Goal: Contribute content: Add original content to the website for others to see

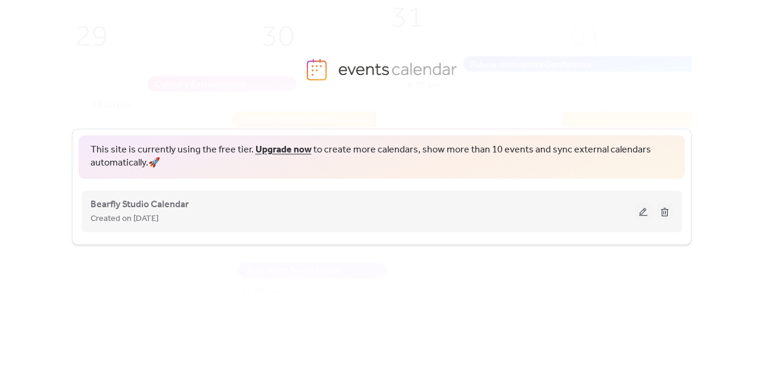
scroll to position [13, 0]
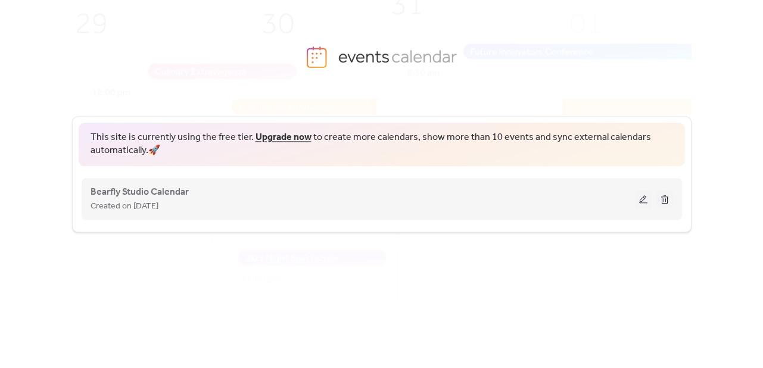
click at [646, 197] on button at bounding box center [643, 199] width 17 height 18
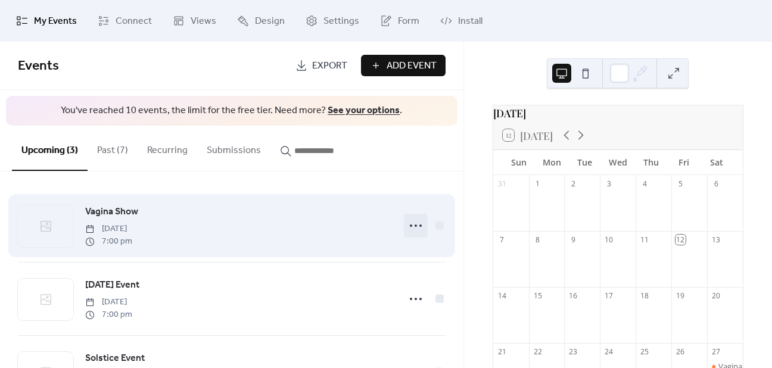
click at [411, 225] on icon at bounding box center [415, 225] width 19 height 19
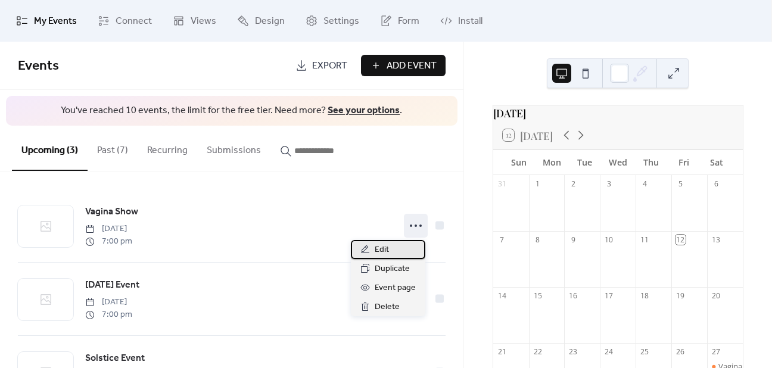
click at [372, 253] on div "Edit" at bounding box center [388, 249] width 74 height 19
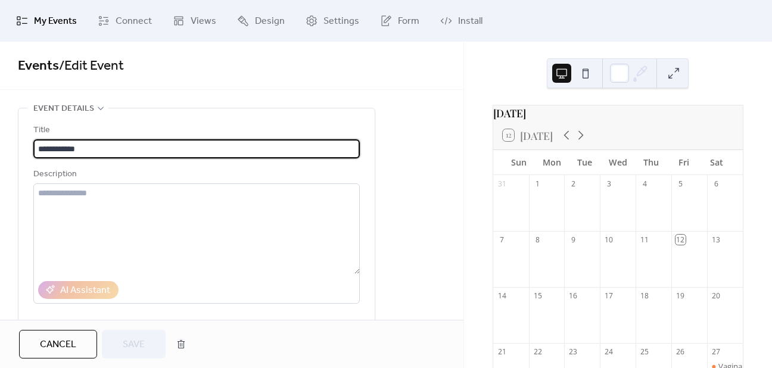
click at [38, 150] on input "**********" at bounding box center [196, 148] width 327 height 19
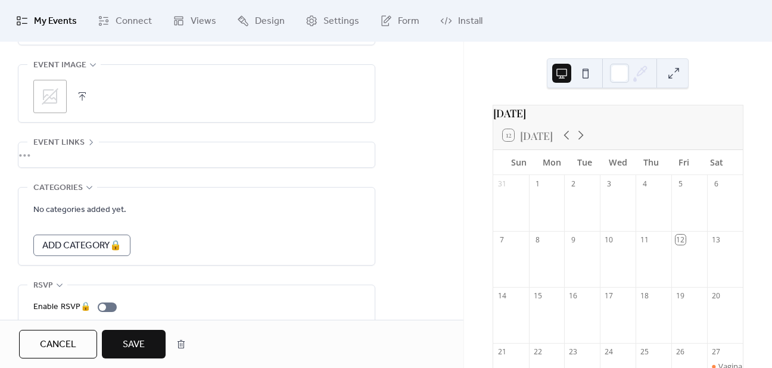
scroll to position [605, 0]
type input "**********"
click at [63, 97] on div ";" at bounding box center [49, 95] width 33 height 33
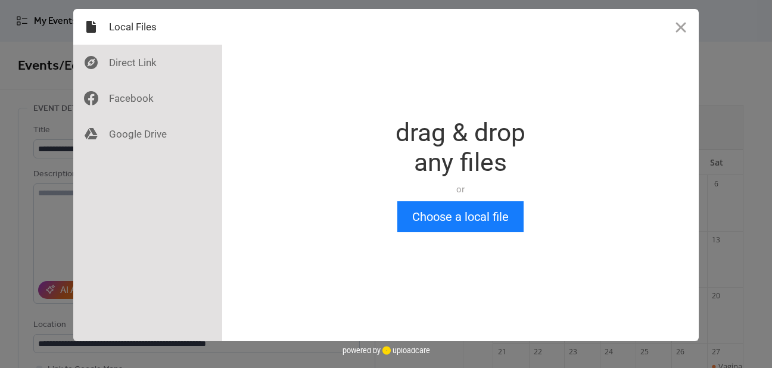
scroll to position [0, 0]
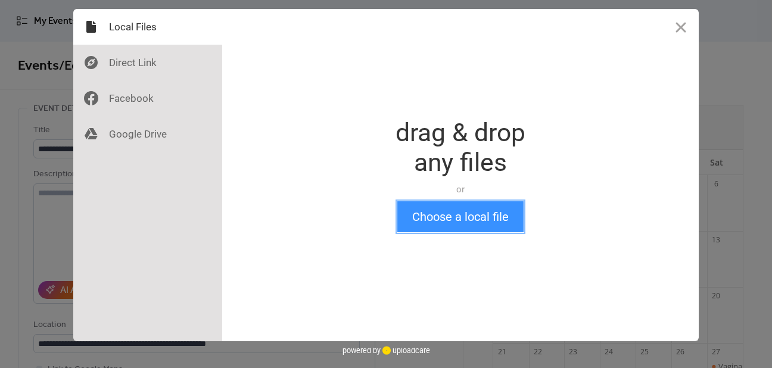
click at [469, 222] on button "Choose a local file" at bounding box center [460, 216] width 126 height 31
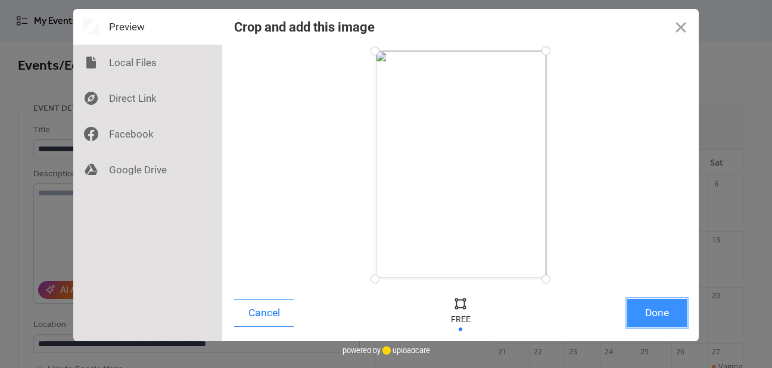
click at [655, 316] on button "Done" at bounding box center [657, 313] width 60 height 28
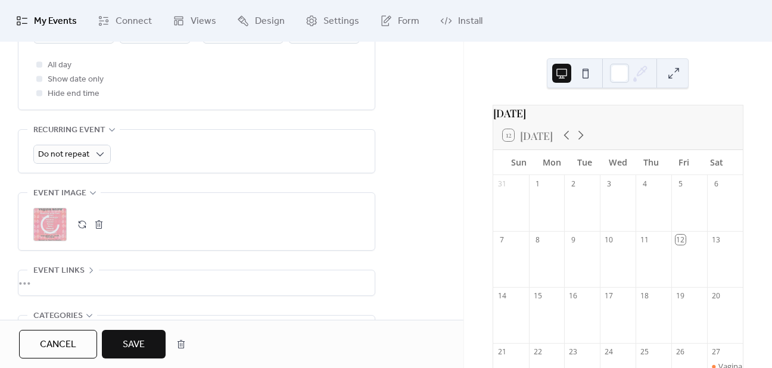
scroll to position [477, 0]
click at [136, 339] on span "Save" at bounding box center [134, 345] width 22 height 14
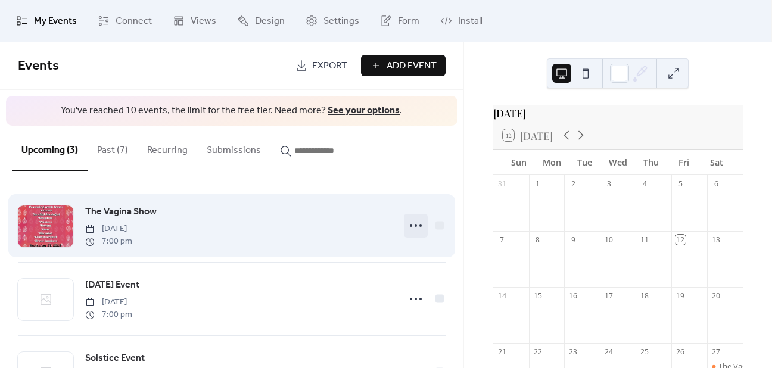
click at [405, 214] on div at bounding box center [416, 226] width 24 height 24
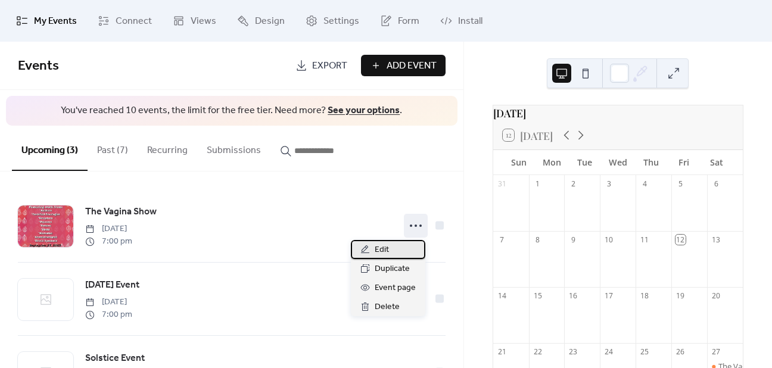
click at [383, 247] on span "Edit" at bounding box center [382, 250] width 14 height 14
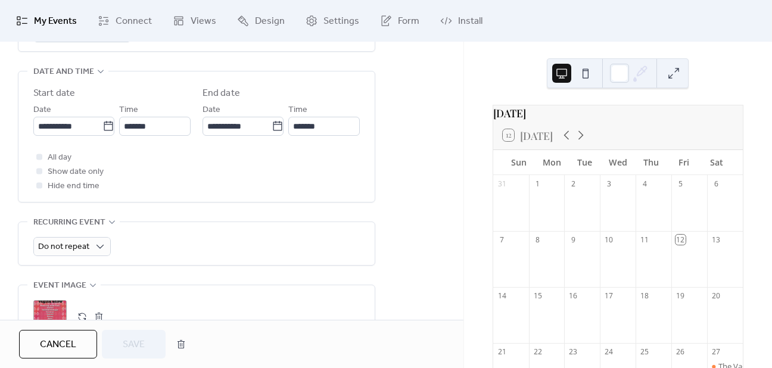
scroll to position [473, 0]
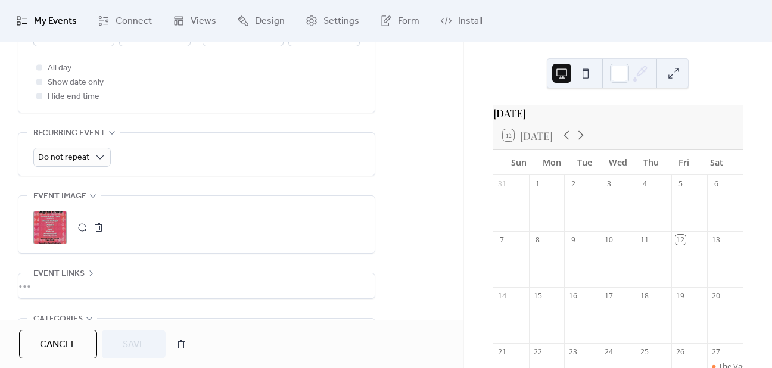
click at [100, 226] on button "button" at bounding box center [99, 227] width 17 height 17
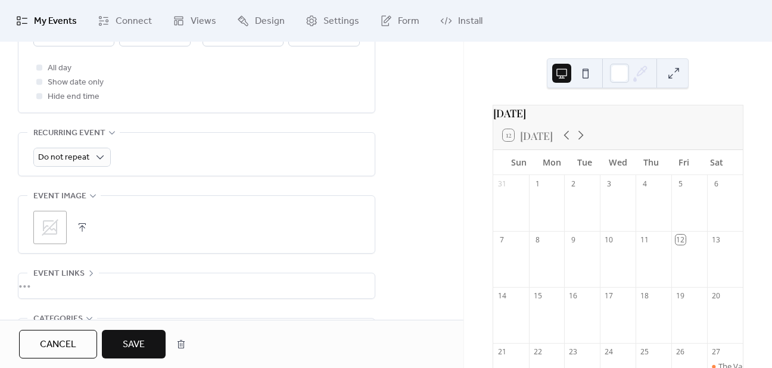
click at [79, 225] on button "button" at bounding box center [82, 227] width 17 height 17
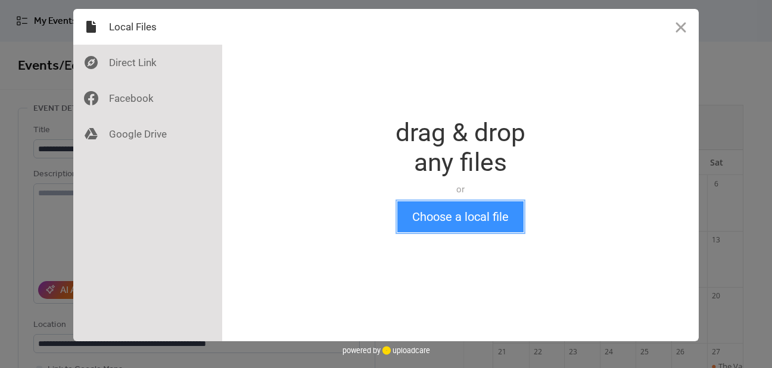
click at [434, 208] on button "Choose a local file" at bounding box center [460, 216] width 126 height 31
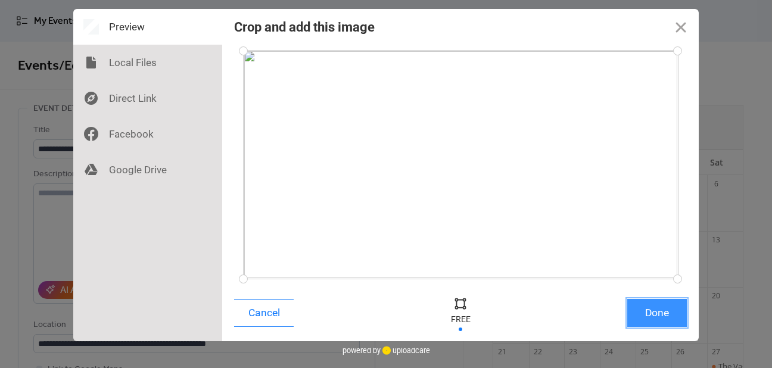
click at [664, 313] on button "Done" at bounding box center [657, 313] width 60 height 28
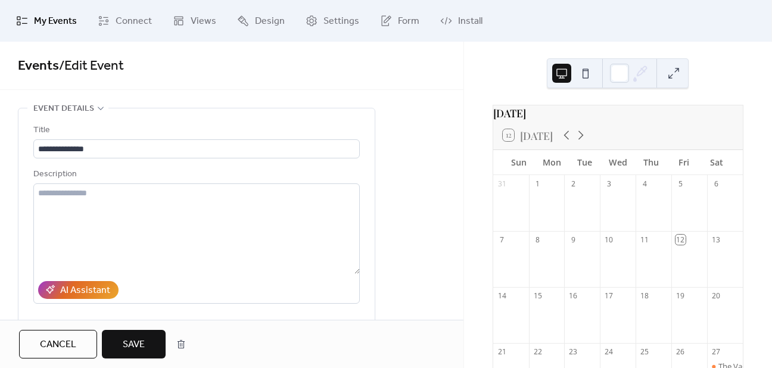
scroll to position [519, 0]
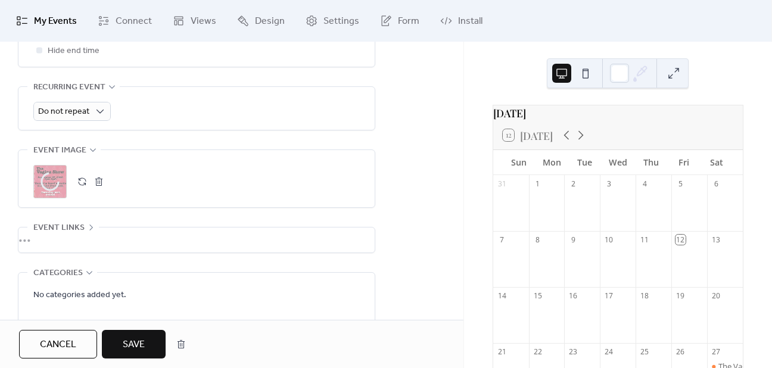
click at [145, 338] on button "Save" at bounding box center [134, 344] width 64 height 29
